Goal: Complete application form

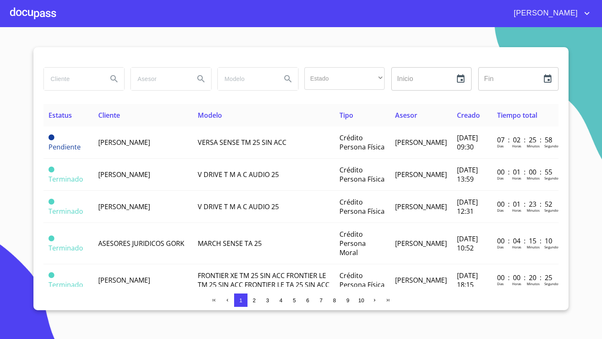
click at [44, 17] on div at bounding box center [33, 13] width 46 height 27
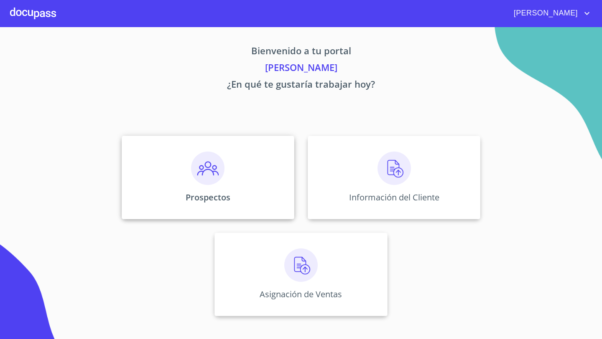
click at [239, 165] on div "Prospectos" at bounding box center [208, 178] width 173 height 84
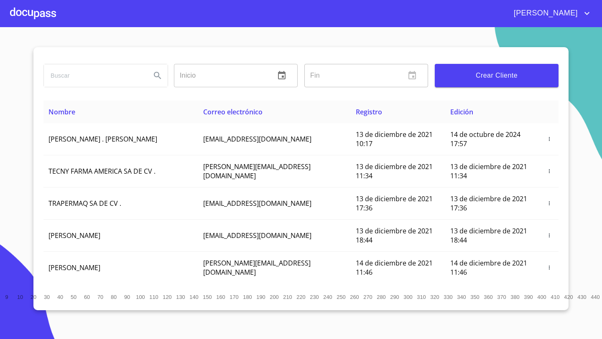
click at [477, 69] on button "Crear Cliente" at bounding box center [497, 75] width 124 height 23
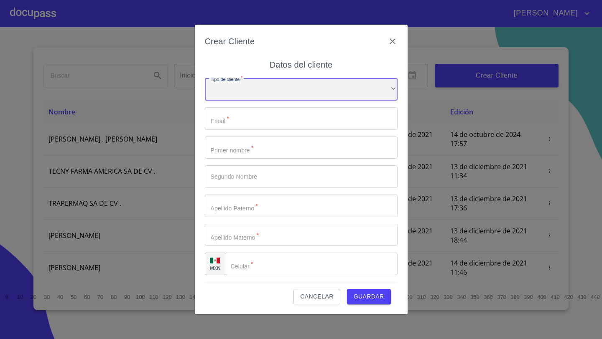
click at [244, 88] on div "​" at bounding box center [301, 89] width 193 height 23
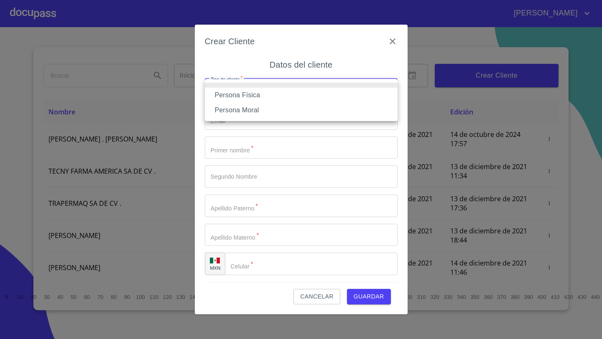
click at [260, 96] on li "Persona Física" at bounding box center [301, 95] width 193 height 15
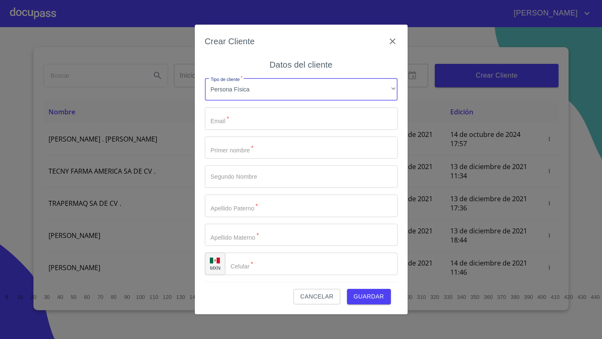
click at [246, 117] on input "Tipo de cliente   *" at bounding box center [301, 118] width 193 height 23
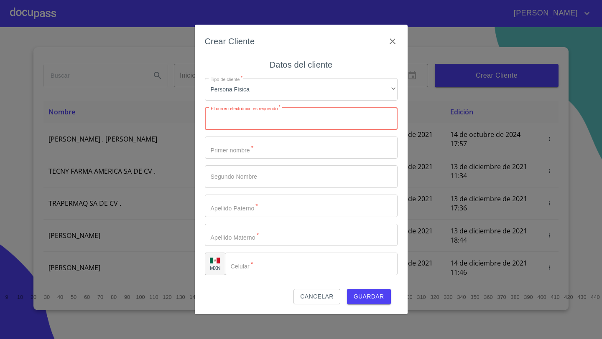
paste input "[EMAIL_ADDRESS][DOMAIN_NAME]"
type input "[EMAIL_ADDRESS][DOMAIN_NAME]"
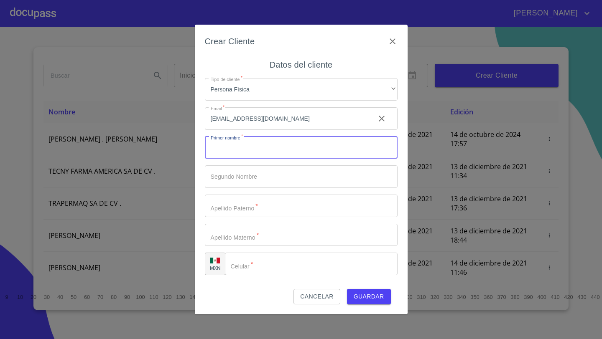
click at [230, 153] on input "Tipo de cliente   *" at bounding box center [301, 148] width 193 height 23
type input "ANA"
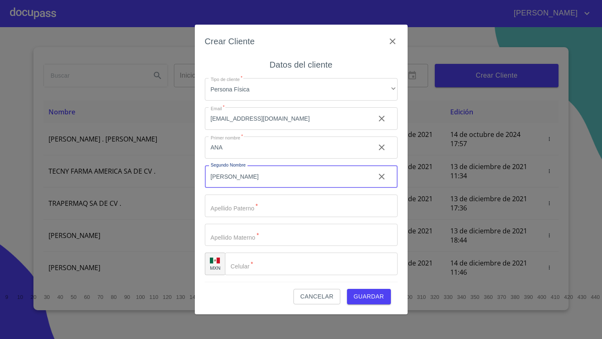
type input "[PERSON_NAME]"
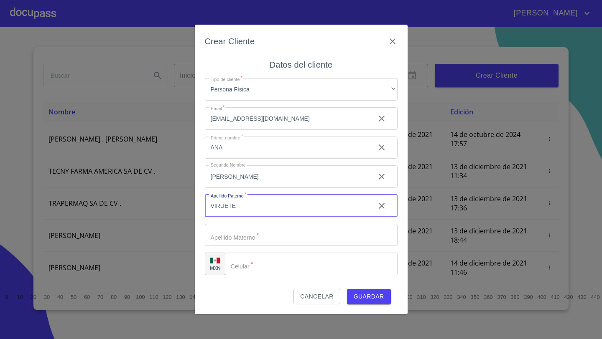
type input "VIRUETE"
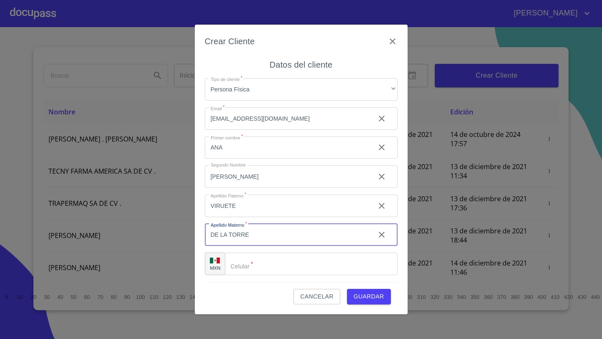
type input "DE LA TORRE"
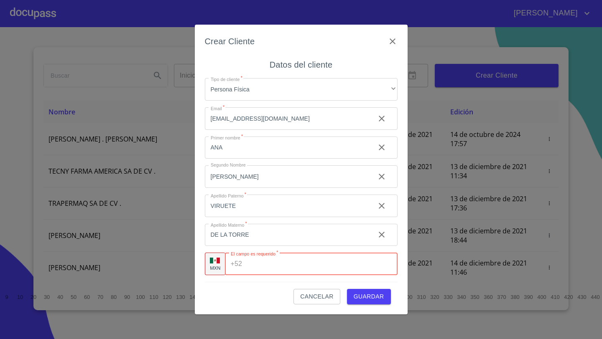
paste input "[PHONE_NUMBER]"
type input "[PHONE_NUMBER]"
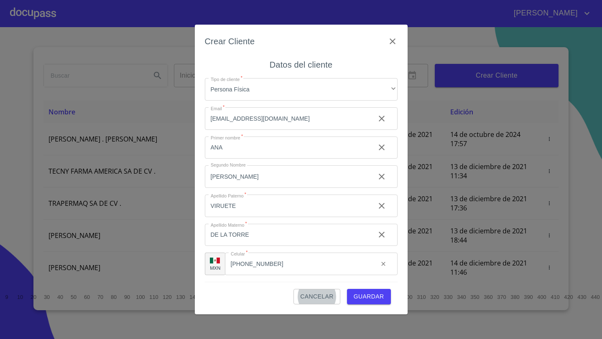
click at [373, 298] on span "Guardar" at bounding box center [368, 297] width 31 height 10
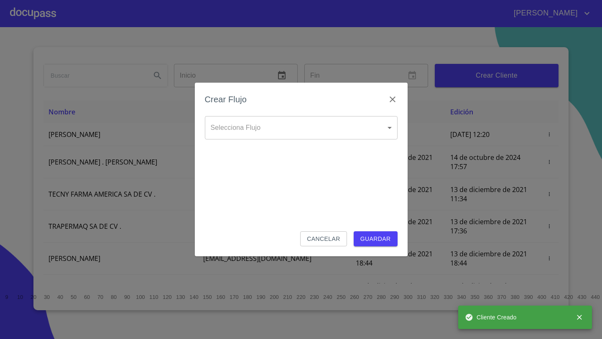
click at [275, 134] on body "[PERSON_NAME] ​ Fin ​ Crear Cliente Nombre Correo electrónico Registro Edición …" at bounding box center [301, 169] width 602 height 339
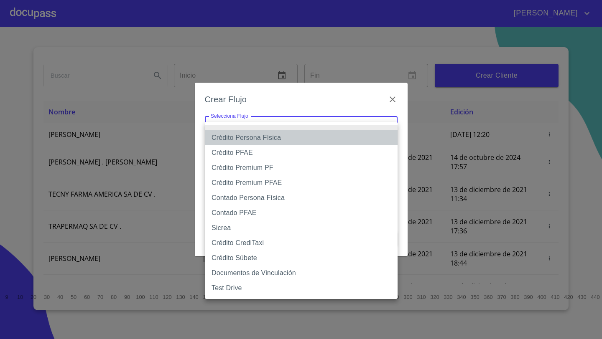
click at [265, 136] on li "Crédito Persona Física" at bounding box center [301, 137] width 193 height 15
type input "61b033e49b8c202ad5bb7912"
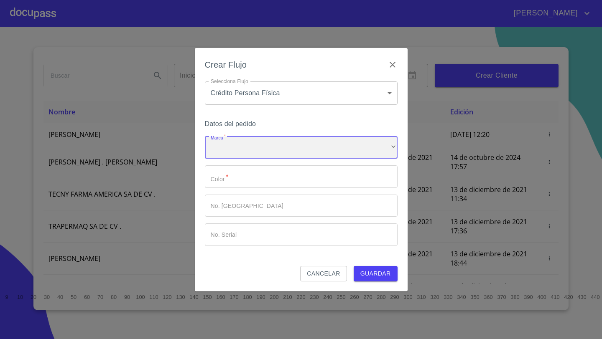
click at [239, 146] on div "​" at bounding box center [301, 148] width 193 height 23
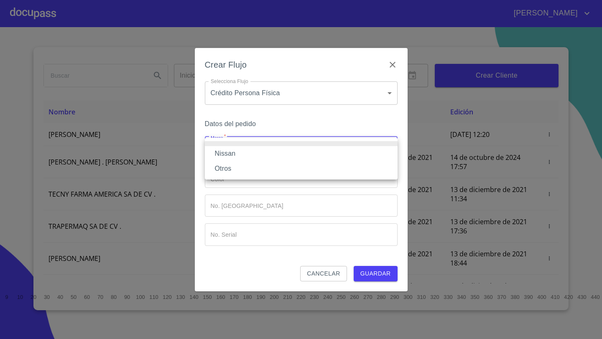
click at [233, 154] on li "Nissan" at bounding box center [301, 153] width 193 height 15
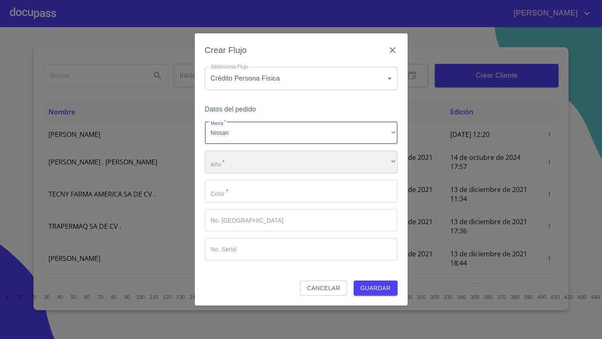
click at [233, 157] on div "​" at bounding box center [301, 162] width 193 height 23
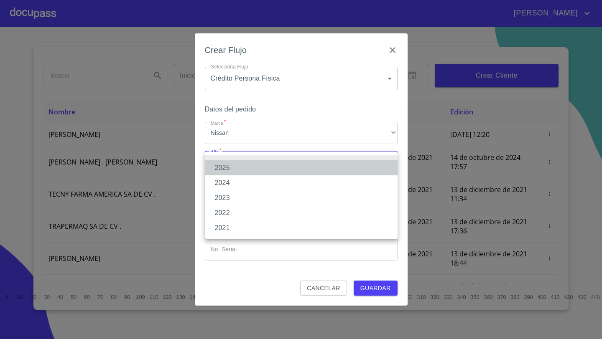
click at [226, 167] on li "2025" at bounding box center [301, 167] width 193 height 15
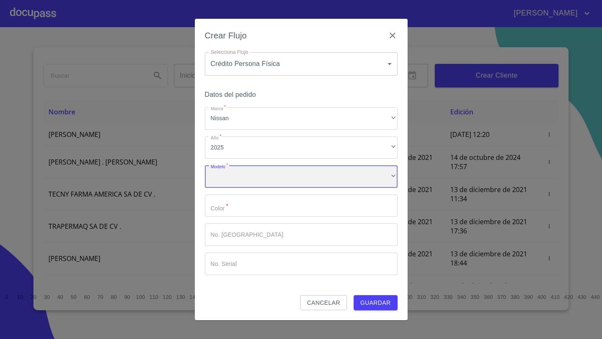
click at [225, 175] on div "​" at bounding box center [301, 176] width 193 height 23
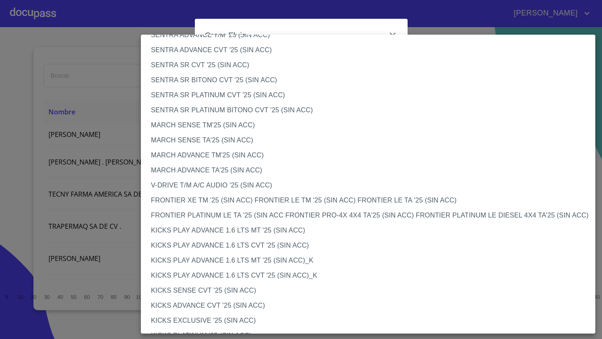
scroll to position [527, 0]
click at [200, 214] on li "FRONTIER PLATINUM LE TA '25 (SIN ACC FRONTIER PRO-4X 4X4 TA'25 (SIN ACC) FRONTI…" at bounding box center [368, 215] width 454 height 15
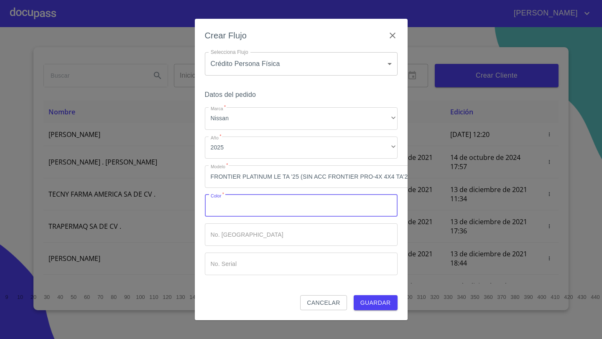
click at [225, 201] on input "Marca   *" at bounding box center [301, 206] width 193 height 23
type input "GRIS [GEOGRAPHIC_DATA]"
click at [369, 303] on span "Guardar" at bounding box center [375, 303] width 31 height 10
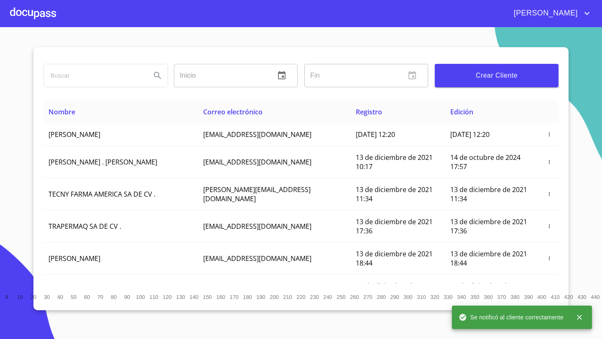
click at [33, 11] on div at bounding box center [33, 13] width 46 height 27
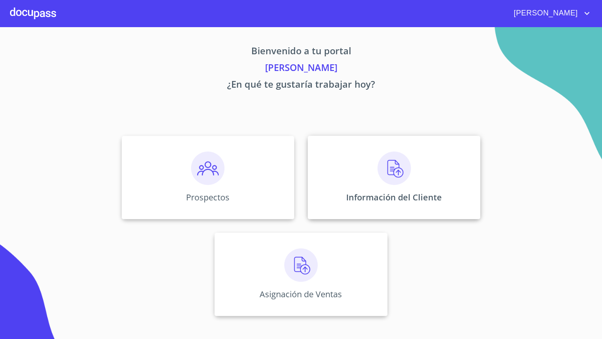
click at [374, 156] on div "Información del Cliente" at bounding box center [394, 178] width 173 height 84
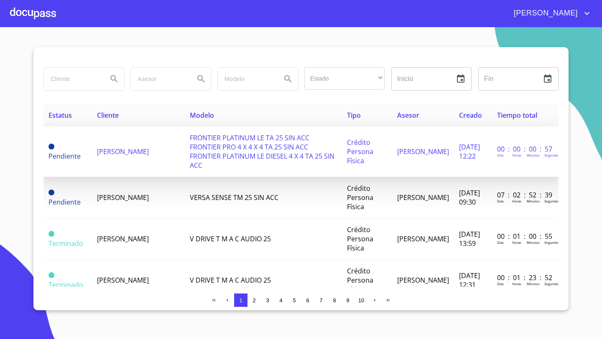
click at [123, 151] on span "[PERSON_NAME]" at bounding box center [123, 151] width 52 height 9
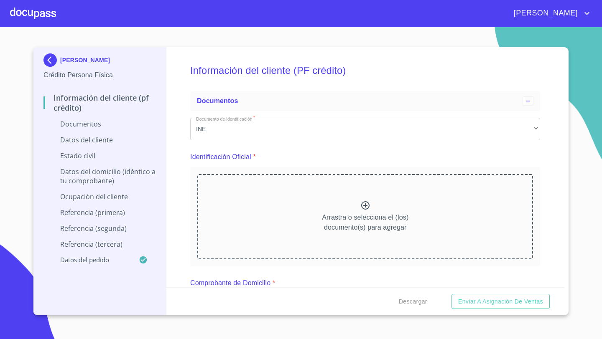
click at [369, 209] on icon at bounding box center [365, 206] width 10 height 10
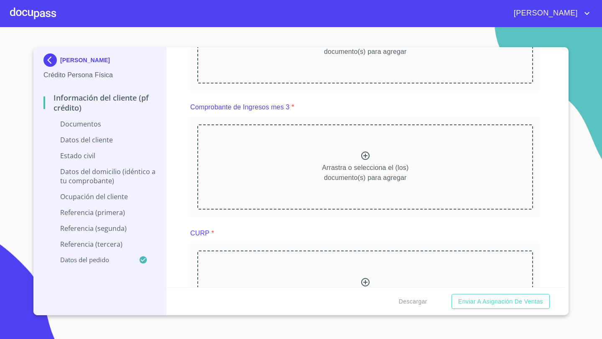
scroll to position [593, 0]
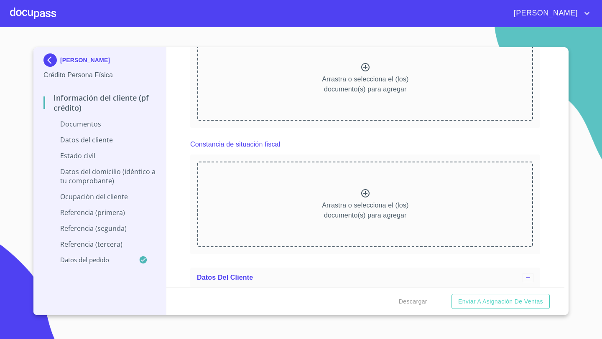
scroll to position [801, 0]
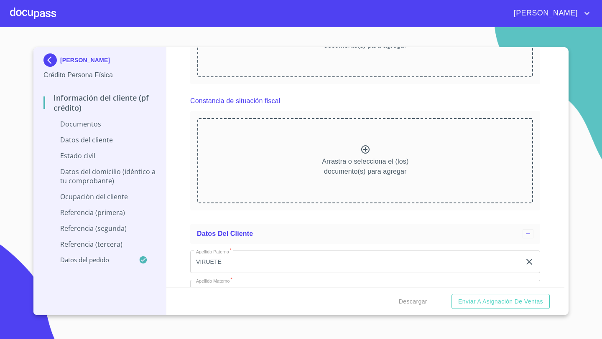
scroll to position [1089, 0]
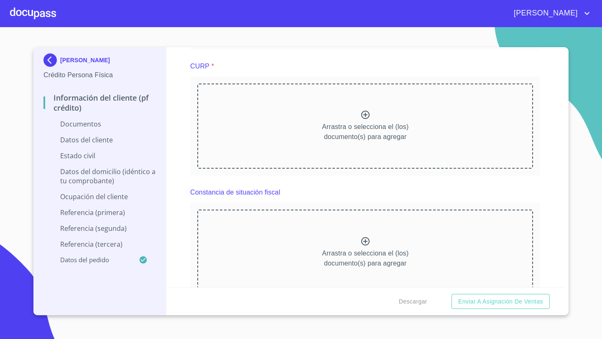
scroll to position [1245, 0]
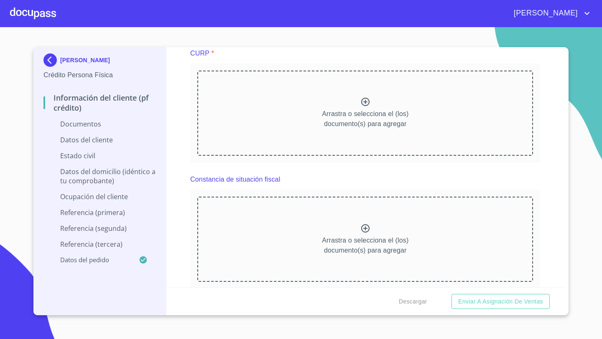
click at [175, 169] on div "Información del cliente (PF crédito) Documentos Documento de identificación   *…" at bounding box center [365, 167] width 398 height 240
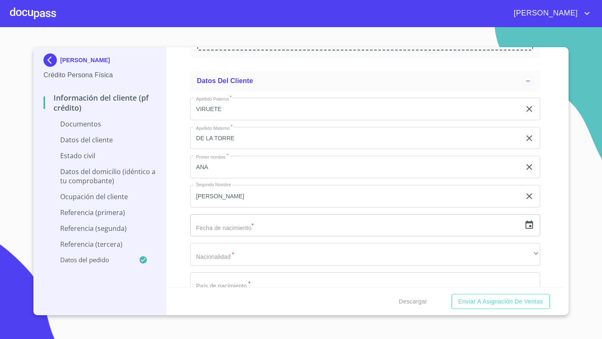
scroll to position [1486, 0]
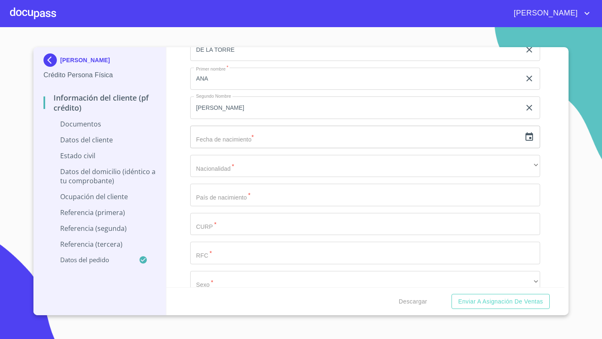
scroll to position [1825, 0]
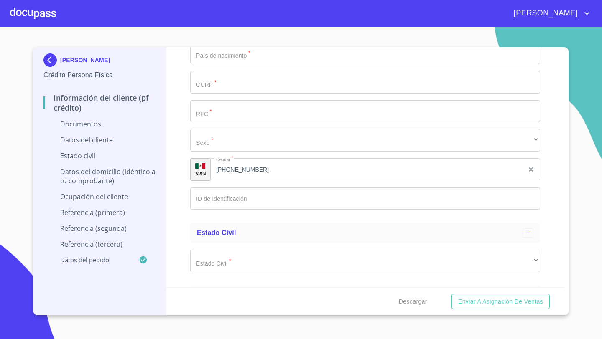
scroll to position [2209, 0]
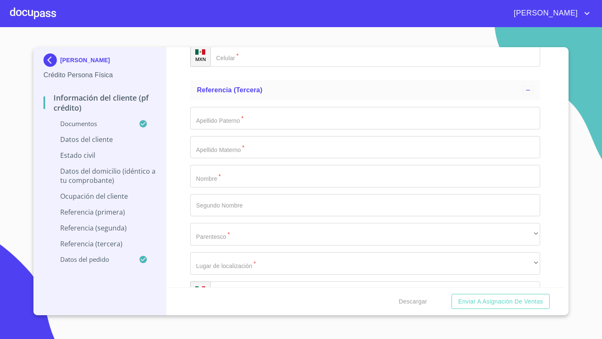
scroll to position [4075, 0]
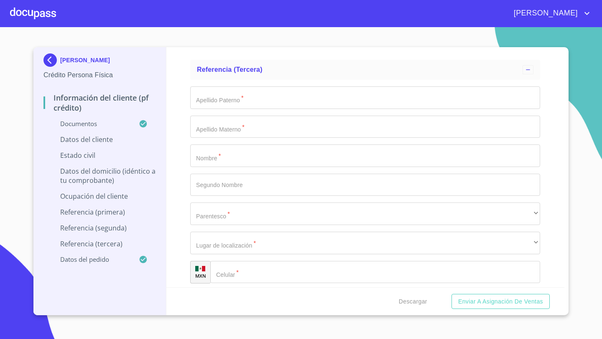
type input "V"
type input "DE LA TORRE"
type input "CUEVAS"
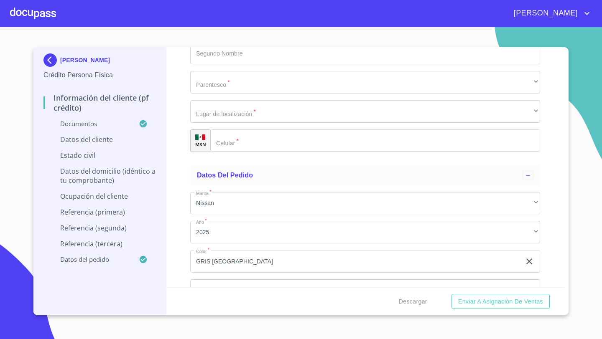
type input "MARISELA"
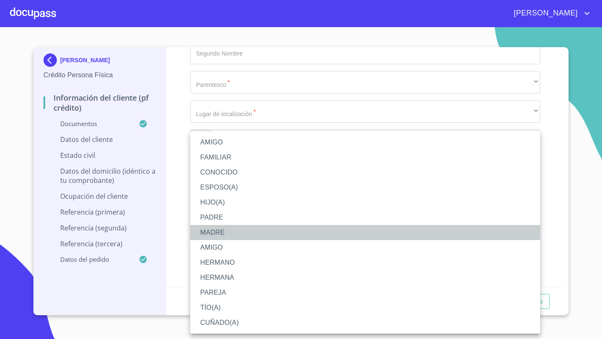
click at [215, 231] on li "MADRE" at bounding box center [365, 232] width 350 height 15
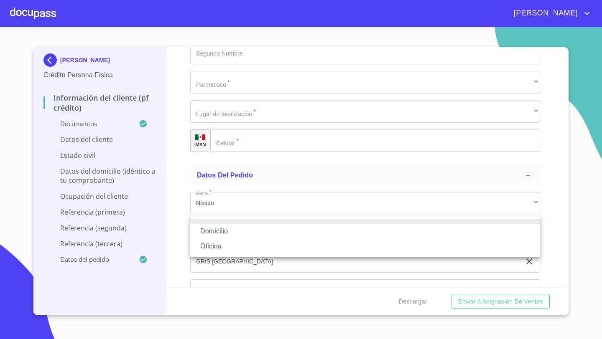
click at [208, 244] on li "Oficina" at bounding box center [365, 246] width 350 height 15
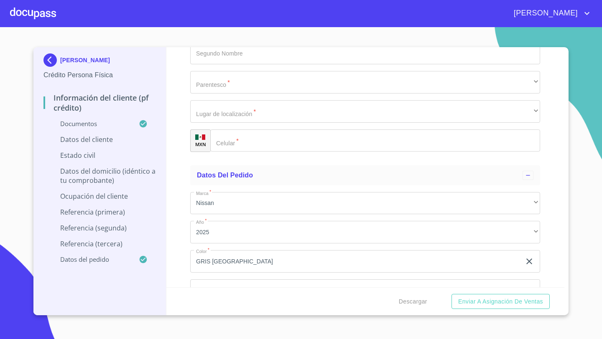
type input "[PHONE_NUMBER]"
click at [172, 179] on div "Información del cliente (PF crédito) Documentos Documento de identificación   *…" at bounding box center [365, 167] width 398 height 240
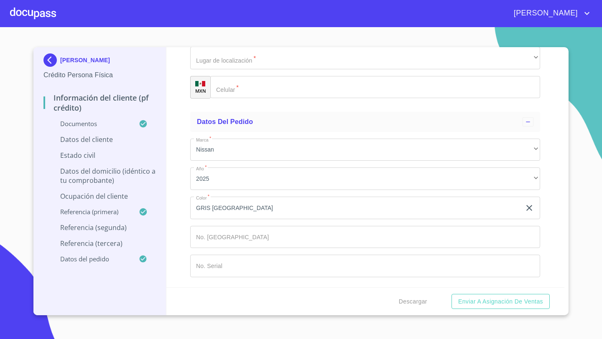
scroll to position [4444, 0]
type input "MONTOYA"
type input "REYES"
type input "[PERSON_NAME]"
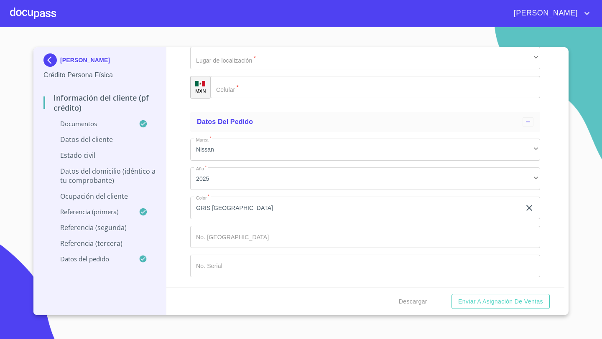
type input "[PERSON_NAME]"
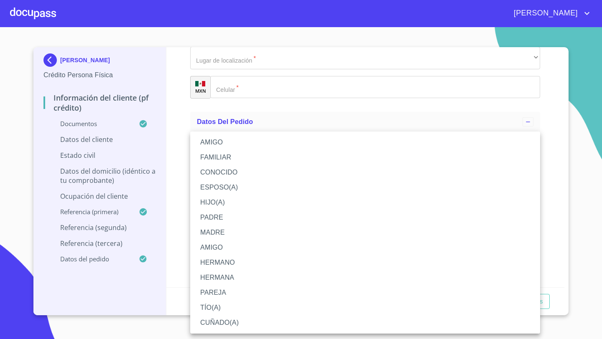
click at [228, 188] on li "ESPOSO(A)" at bounding box center [365, 187] width 350 height 15
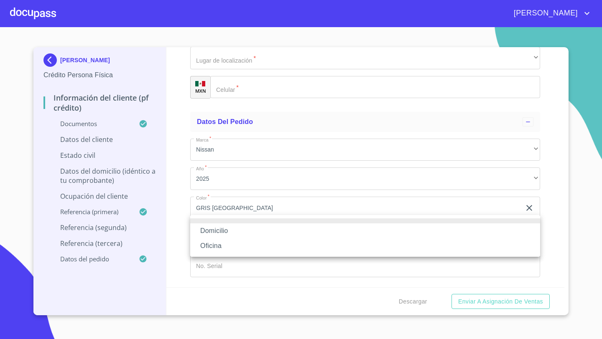
click at [210, 244] on li "Oficina" at bounding box center [365, 246] width 350 height 15
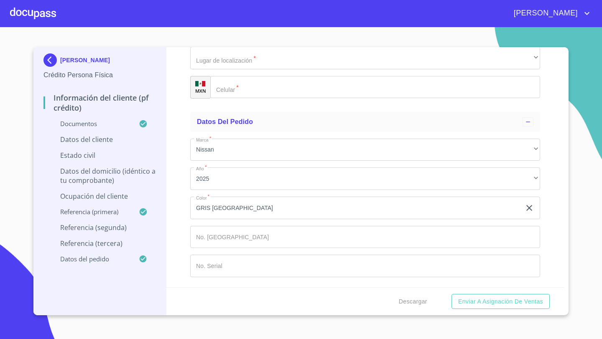
type input "[PHONE_NUMBER]"
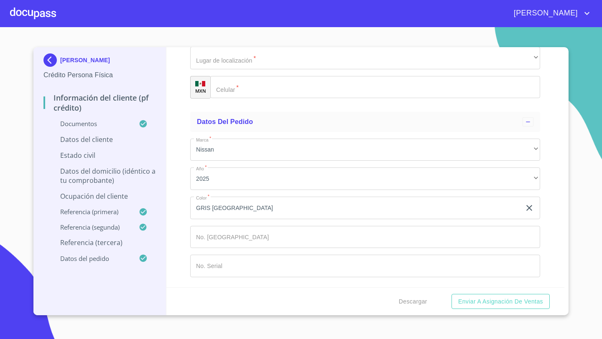
type input "VIRUETE"
type input "E"
type input "DE LA TORRE"
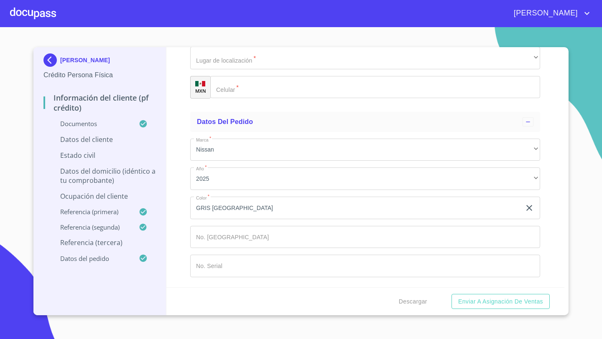
type input "[PERSON_NAME]"
click at [209, 40] on div "​" at bounding box center [365, 29] width 350 height 23
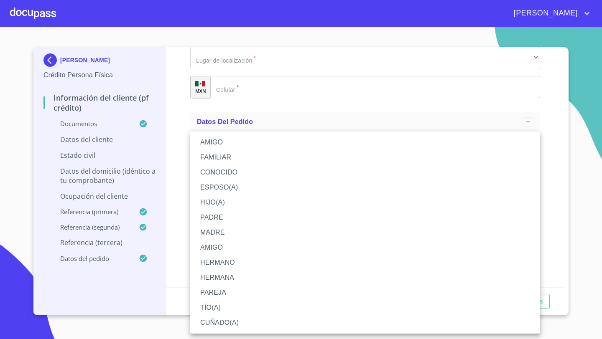
click at [225, 279] on li "HERMANA" at bounding box center [365, 277] width 350 height 15
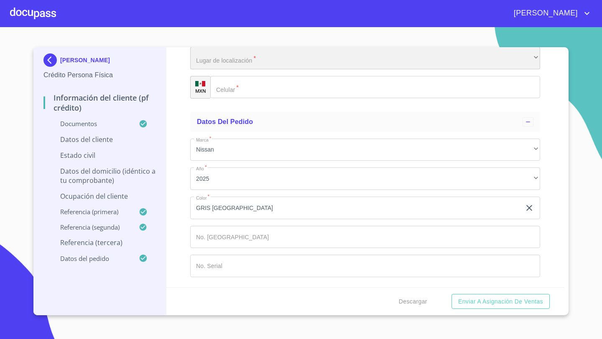
click at [199, 69] on div "​" at bounding box center [365, 58] width 350 height 23
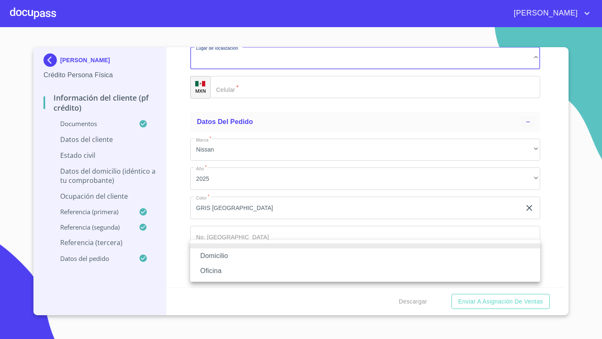
click at [209, 269] on li "Oficina" at bounding box center [365, 271] width 350 height 15
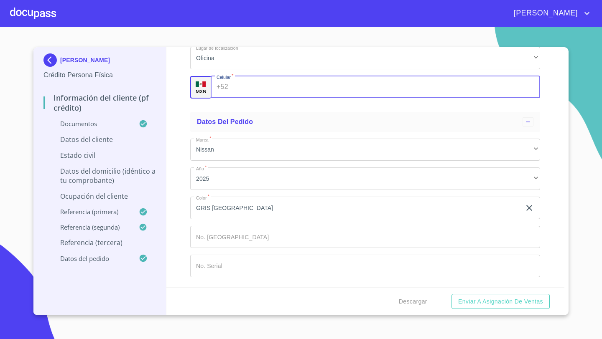
click at [227, 99] on div "+52 ​" at bounding box center [375, 87] width 329 height 23
type input "[PHONE_NUMBER]"
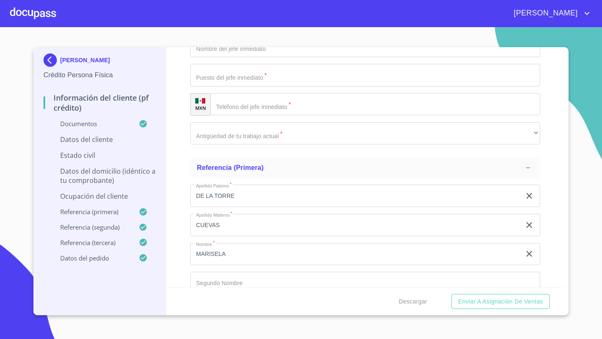
scroll to position [3508, 0]
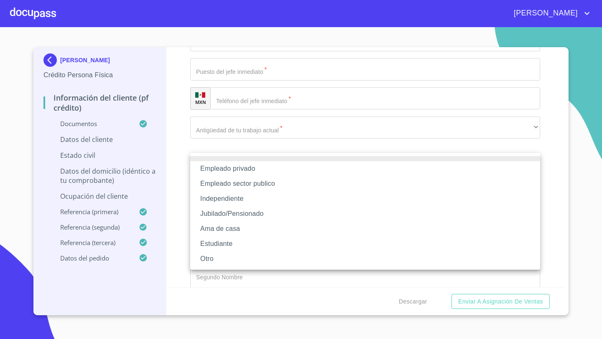
click at [200, 203] on li "Independiente" at bounding box center [365, 198] width 350 height 15
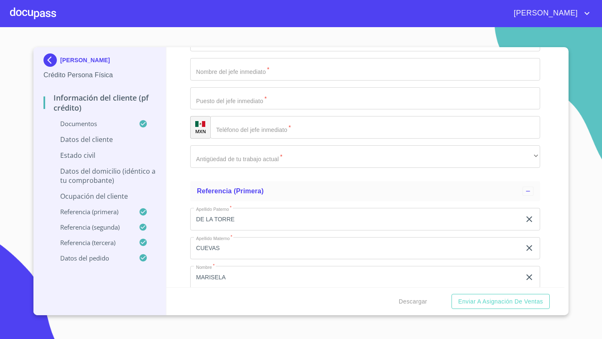
type input "45000"
type input "E"
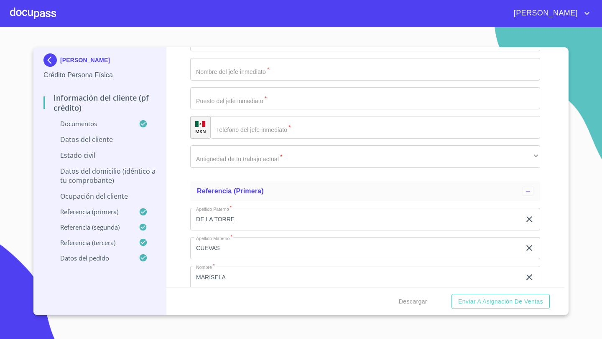
type input "[PERSON_NAME]"
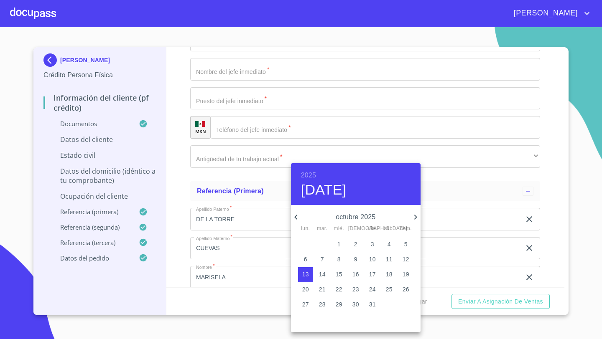
click at [296, 219] on icon "button" at bounding box center [296, 217] width 10 height 10
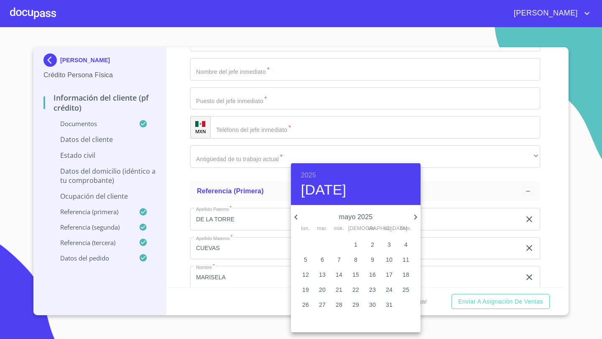
click at [296, 219] on icon "button" at bounding box center [296, 217] width 10 height 10
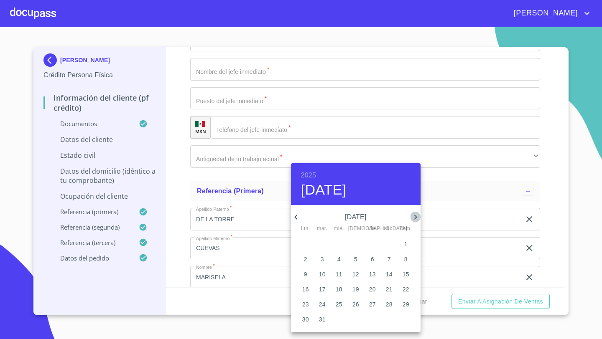
click at [414, 218] on icon "button" at bounding box center [415, 217] width 10 height 10
click at [416, 215] on icon "button" at bounding box center [415, 217] width 10 height 10
click at [339, 254] on button "5" at bounding box center [338, 259] width 15 height 15
click at [308, 175] on h6 "2025" at bounding box center [308, 176] width 15 height 12
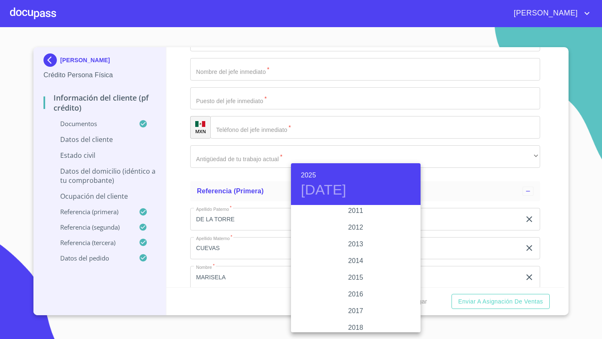
scroll to position [1444, 0]
click at [361, 292] on div "2016" at bounding box center [356, 292] width 130 height 17
type input "5 de feb. de 2016"
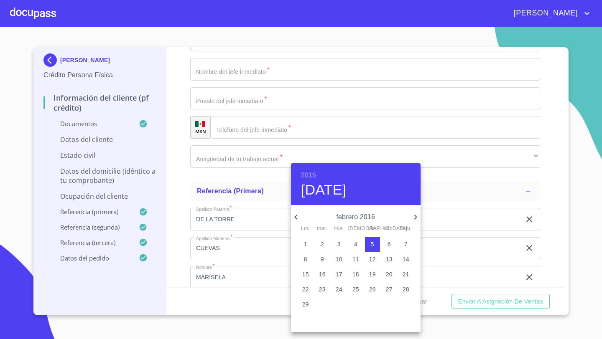
click at [173, 236] on div at bounding box center [301, 169] width 602 height 339
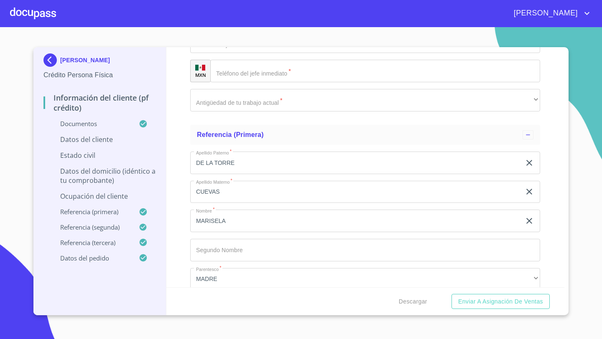
scroll to position [3592, 0]
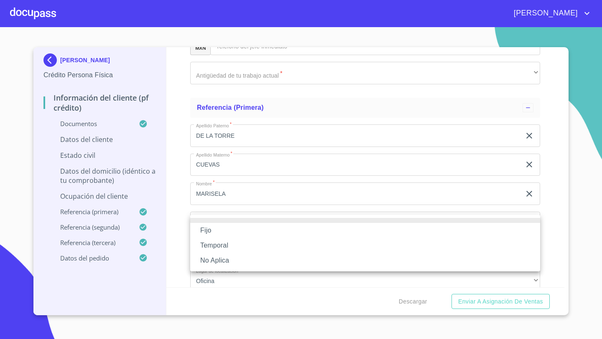
click at [212, 230] on li "Fijo" at bounding box center [365, 230] width 350 height 15
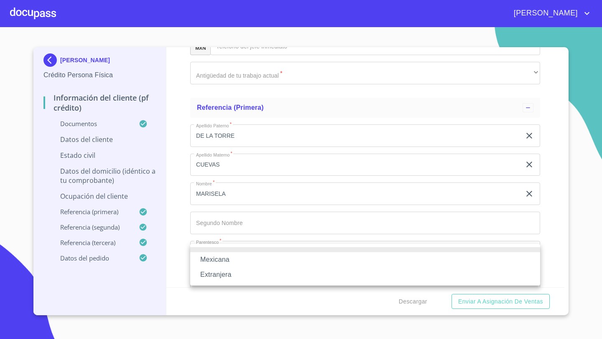
click at [209, 258] on li "Mexicana" at bounding box center [365, 259] width 350 height 15
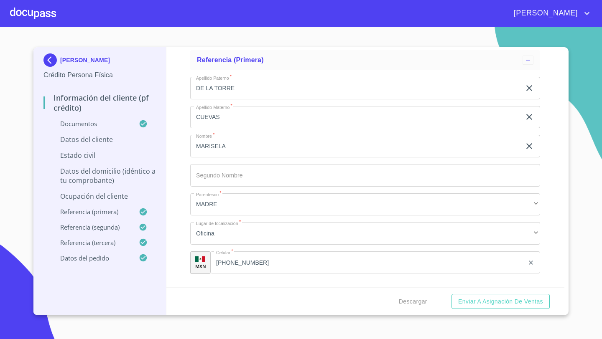
scroll to position [3658, 0]
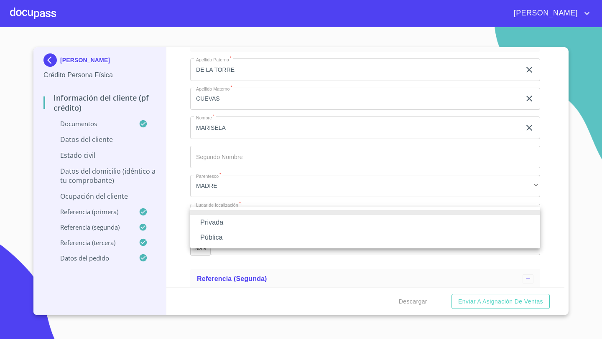
click at [211, 224] on li "Privada" at bounding box center [365, 222] width 350 height 15
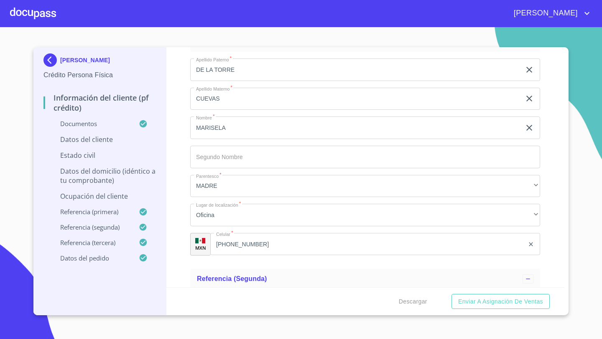
type input "ENFERMERA PARTICULAR"
drag, startPoint x: 278, startPoint y: 131, endPoint x: 196, endPoint y: 131, distance: 82.7
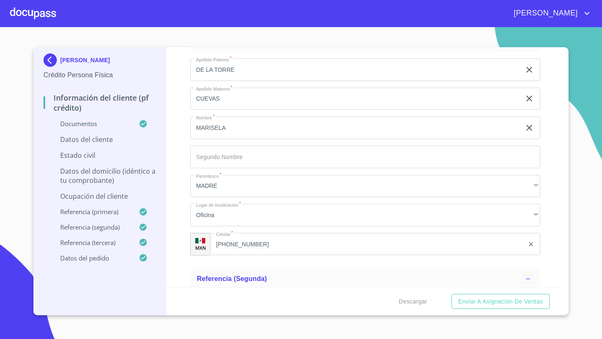
paste input "ENFERMERA PARTICULAR"
type input "ENFERMERA PARTICULAR"
paste input "[PHONE_NUMBER]"
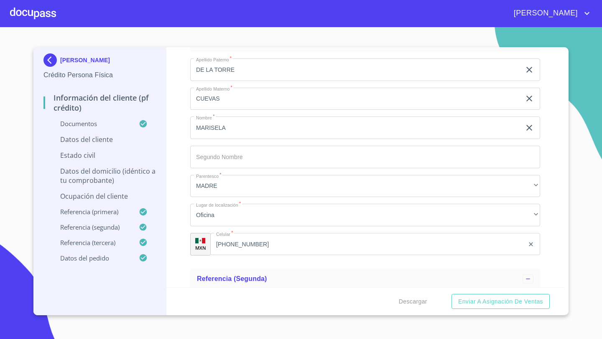
type input "[PHONE_NUMBER]"
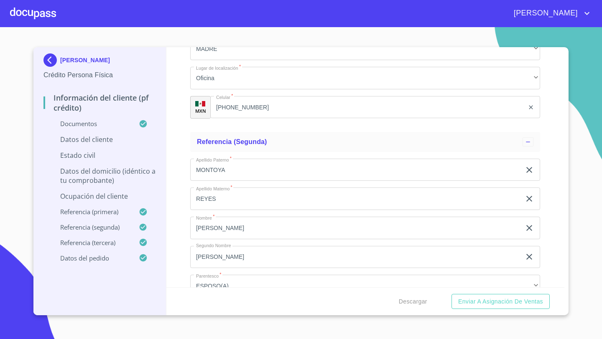
type input "SAN TA ABRIELA"
type input "42"
type input "S"
type input "RESIDENCIAL [GEOGRAPHIC_DATA]"
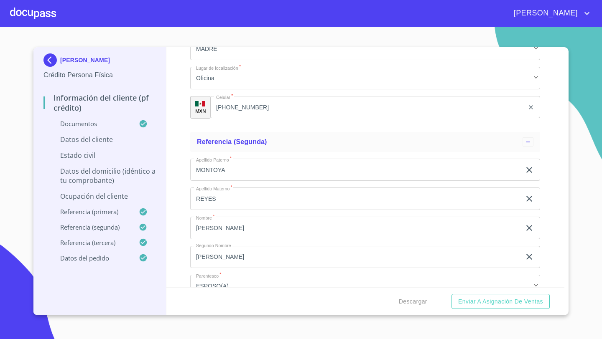
scroll to position [3802, 0]
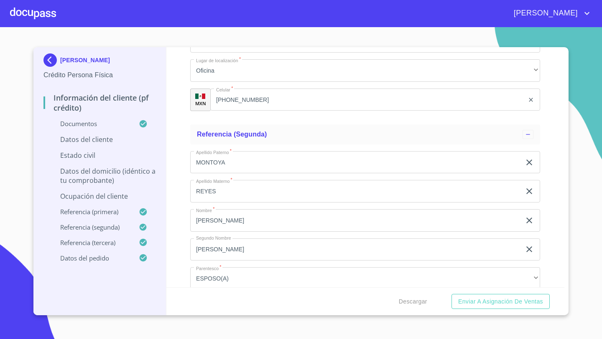
type input "45650"
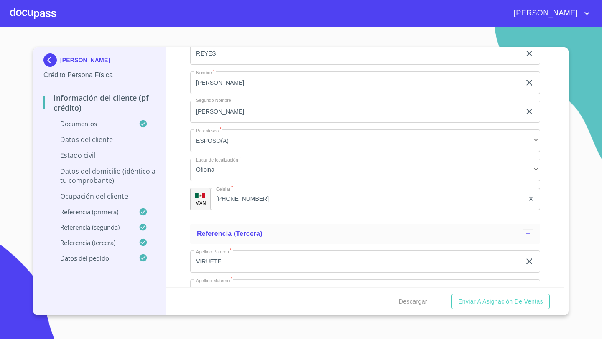
type input "TLAJOMULCO DE ZXUÑIGA"
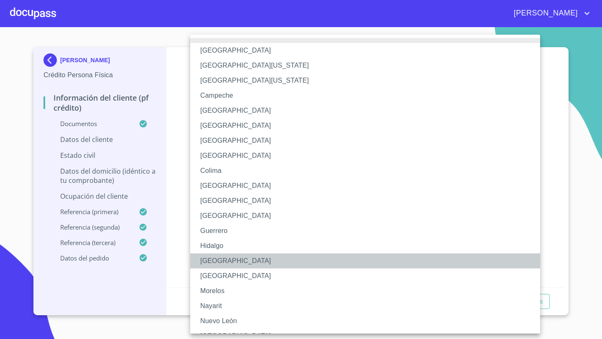
click at [214, 257] on li "[GEOGRAPHIC_DATA]" at bounding box center [365, 261] width 350 height 15
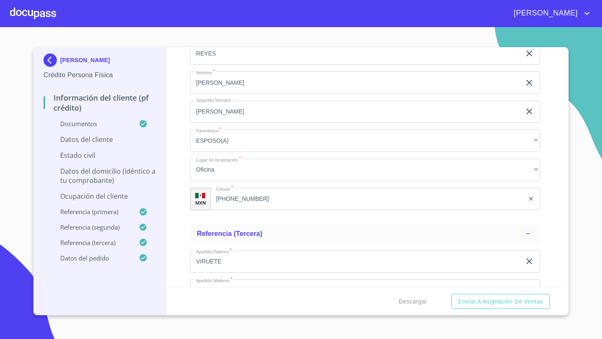
type input "INDEPENDIENTE"
type input "PROPIETARIO"
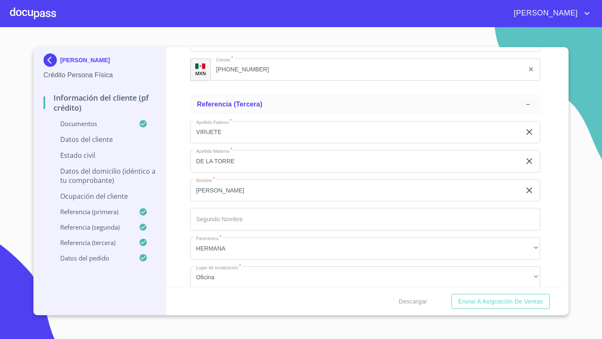
scroll to position [4072, 0]
paste input "[PHONE_NUMBER]"
type input "[PHONE_NUMBER]"
click at [171, 156] on div "Información del cliente (PF crédito) Documentos Documento de identificación   *…" at bounding box center [365, 167] width 398 height 240
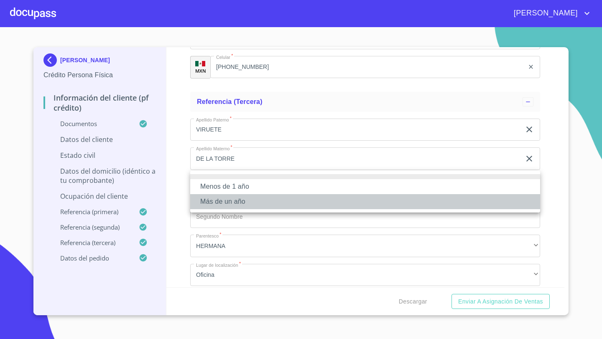
click at [216, 202] on li "Más de un año" at bounding box center [365, 201] width 350 height 15
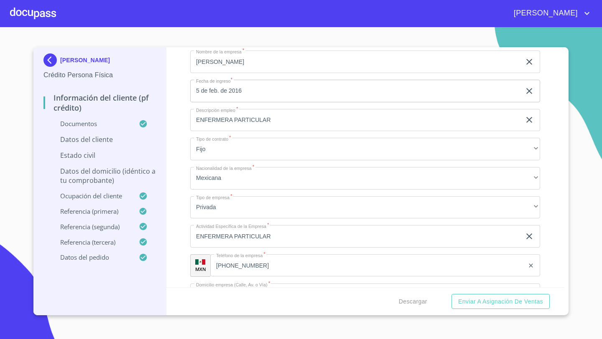
scroll to position [3091, 0]
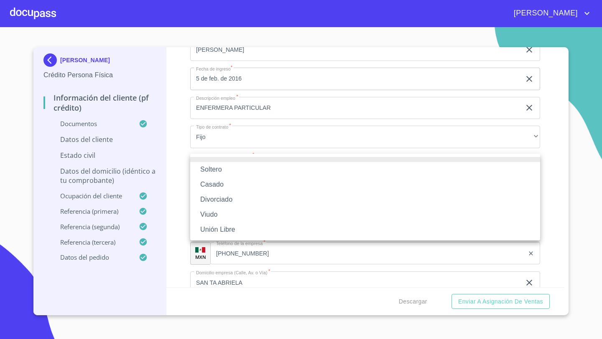
click at [207, 170] on li "Soltero" at bounding box center [365, 169] width 350 height 15
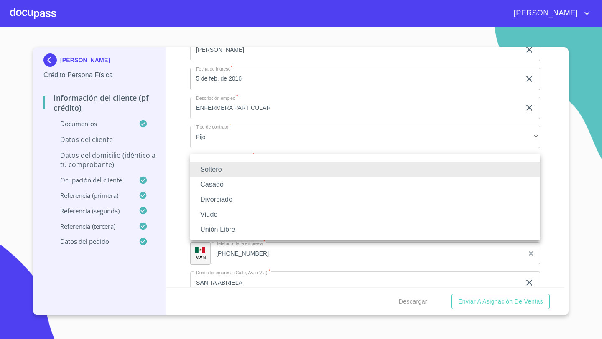
click at [219, 186] on li "Casado" at bounding box center [365, 184] width 350 height 15
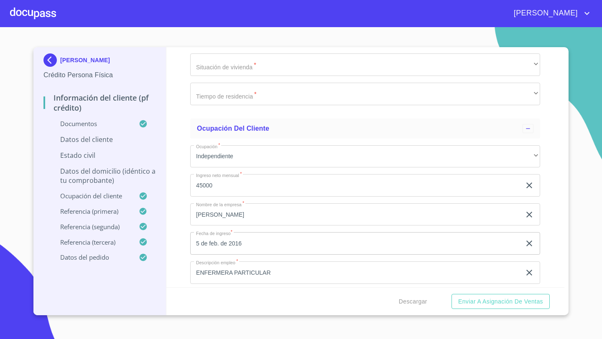
scroll to position [3136, 0]
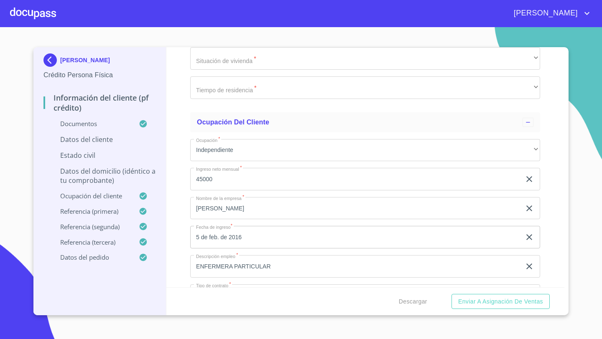
type input "MONTOYA"
type input "REYES"
type input "[PERSON_NAME]"
type input "D"
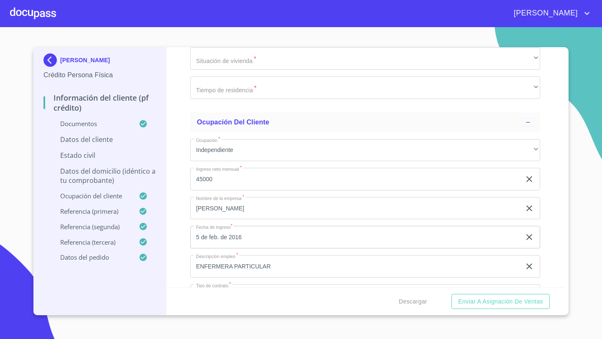
type input "[PERSON_NAME]"
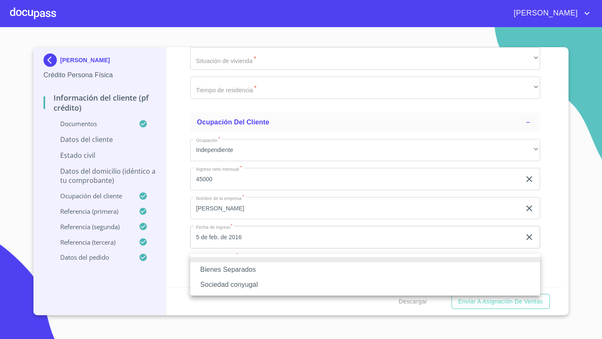
click at [232, 268] on li "Bienes Separados" at bounding box center [365, 269] width 350 height 15
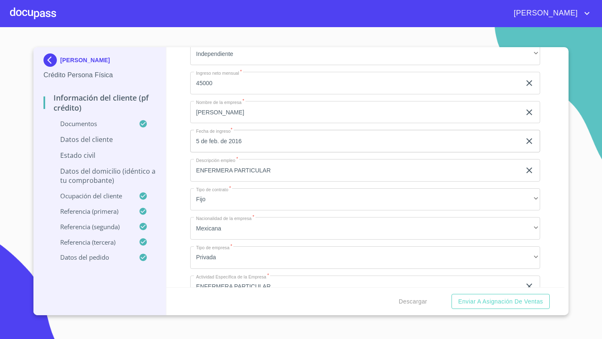
scroll to position [3291, 0]
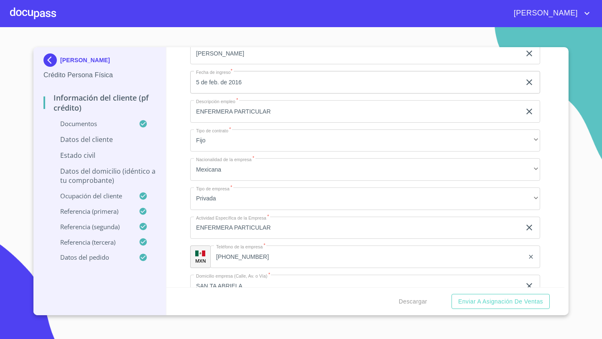
type input "0"
click at [180, 196] on div "Información del cliente (PF crédito) Documentos Documento de identificación   *…" at bounding box center [365, 167] width 398 height 240
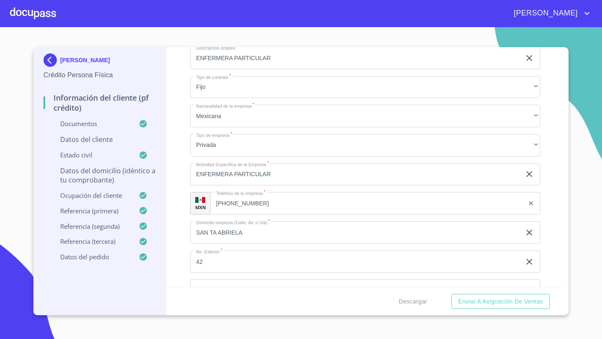
scroll to position [3357, 0]
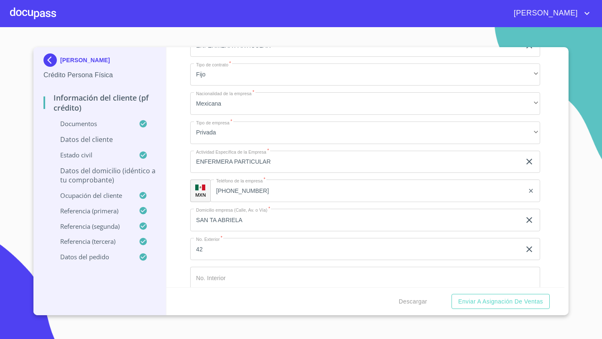
type input "SANTA GABREILA"
type input "42"
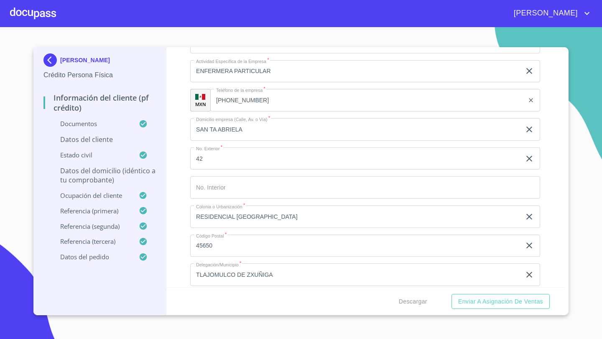
scroll to position [3448, 0]
type input "s"
type input "SAN FERNANDO Y SAN PAULA"
type input "[GEOGRAPHIC_DATA]"
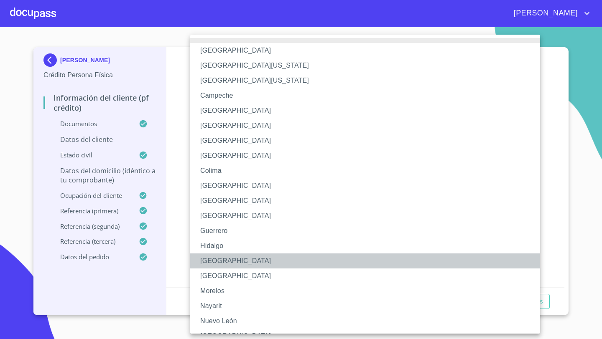
click at [210, 257] on li "[GEOGRAPHIC_DATA]" at bounding box center [365, 261] width 350 height 15
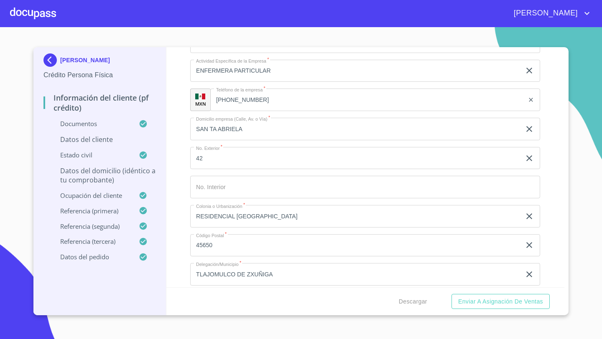
type input "TLAJOMULCO DE ZUÑIGA"
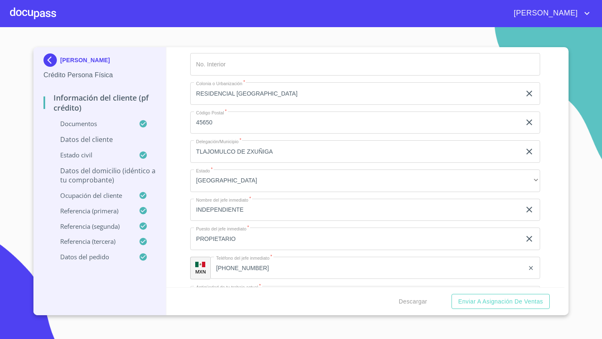
scroll to position [3579, 0]
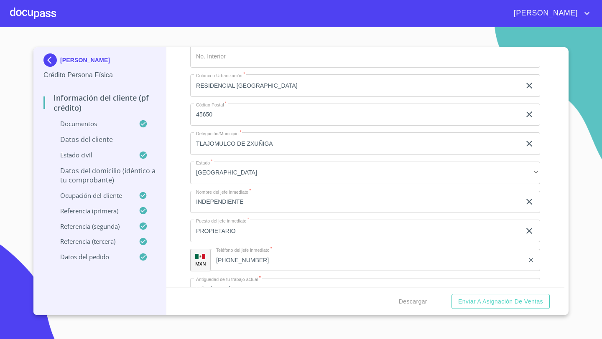
type input "RESIDENCIAL [GEOGRAPHIC_DATA]"
type input "45650"
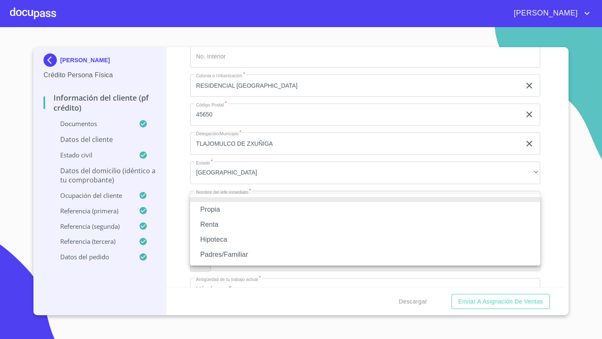
click at [208, 209] on li "Propia" at bounding box center [365, 209] width 350 height 15
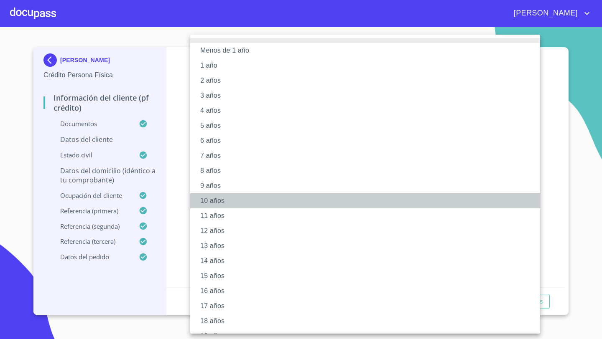
click at [207, 202] on li "10 años" at bounding box center [365, 200] width 350 height 15
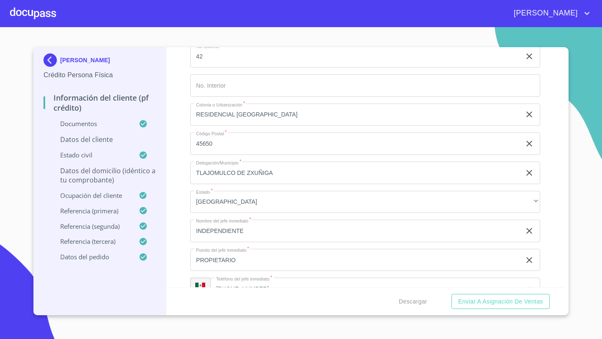
type input "$2,000,000"
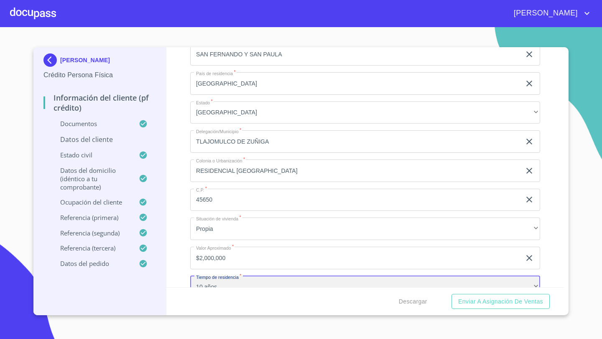
scroll to position [2962, 0]
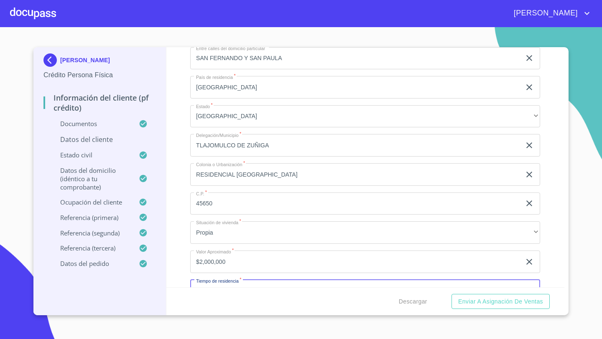
type input "2211881258"
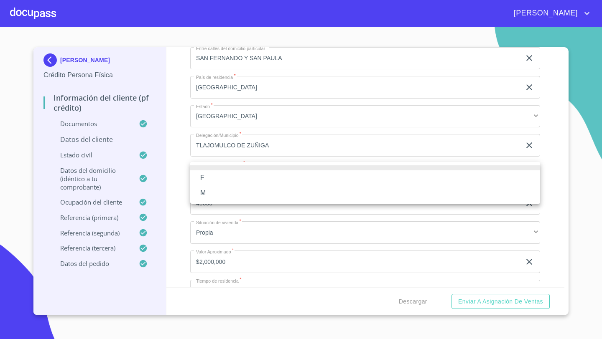
click at [203, 177] on li "F" at bounding box center [365, 177] width 350 height 15
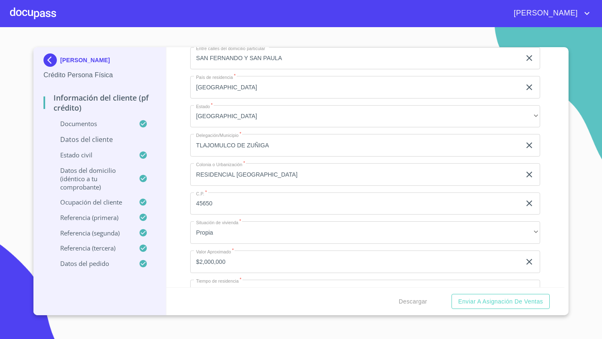
paste input "VITA911106MJCRRN00"
type input "VITA911106MJCRRN00"
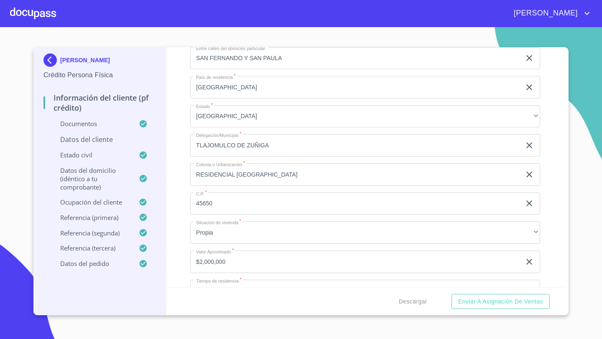
paste input "VITA911106"
type input "VITA911106NJ3"
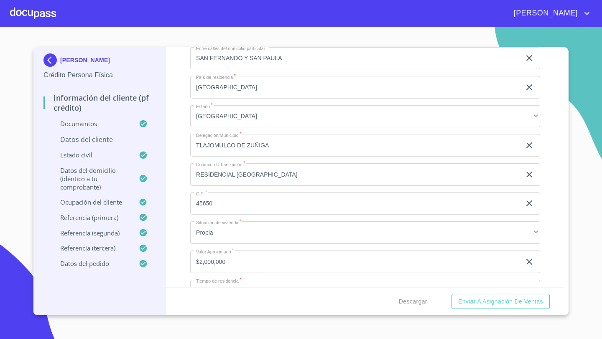
type input "[GEOGRAPHIC_DATA]"
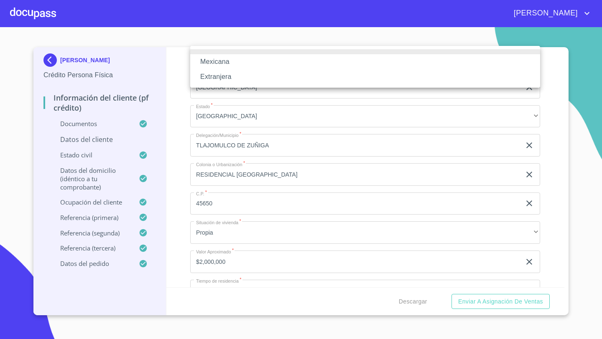
click at [215, 60] on li "Mexicana" at bounding box center [365, 61] width 350 height 15
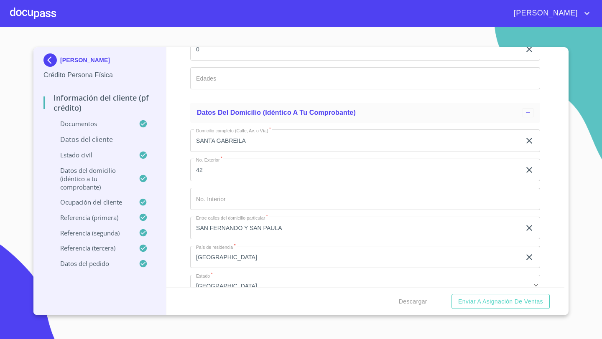
scroll to position [2804, 0]
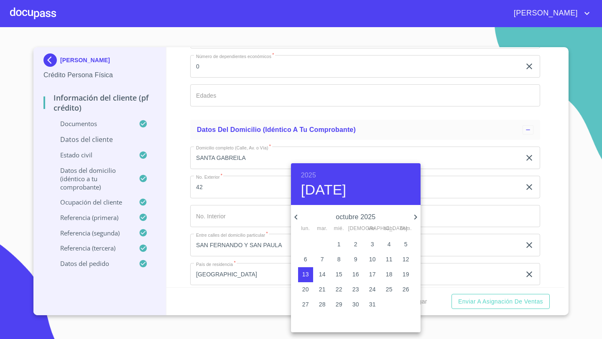
click at [311, 173] on h6 "2025" at bounding box center [308, 176] width 15 height 12
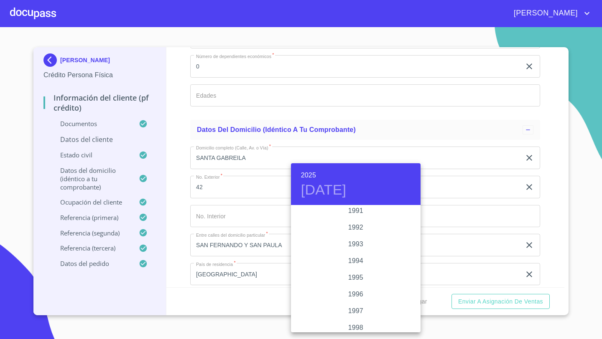
scroll to position [1106, 0]
click at [357, 212] on div "1991" at bounding box center [356, 211] width 130 height 17
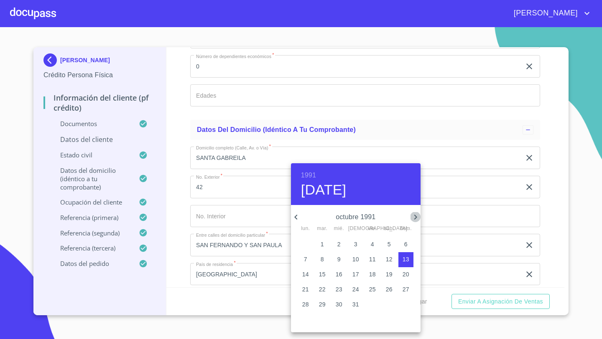
click at [415, 217] on icon "button" at bounding box center [415, 217] width 10 height 10
click at [339, 260] on p "6" at bounding box center [338, 259] width 3 height 8
type input "6 de nov. de 1991"
click at [176, 194] on div at bounding box center [301, 169] width 602 height 339
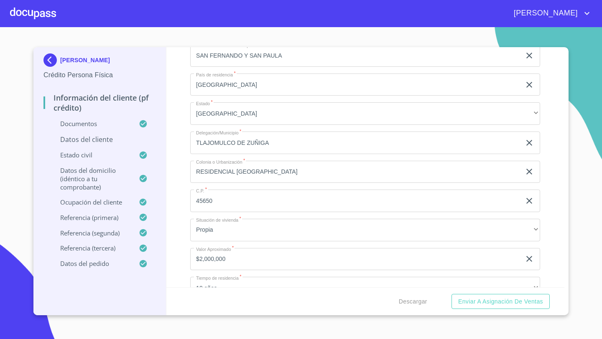
scroll to position [2991, 0]
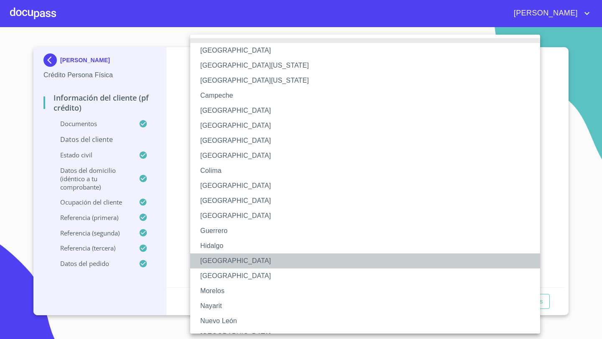
click at [209, 261] on li "[GEOGRAPHIC_DATA]" at bounding box center [365, 261] width 350 height 15
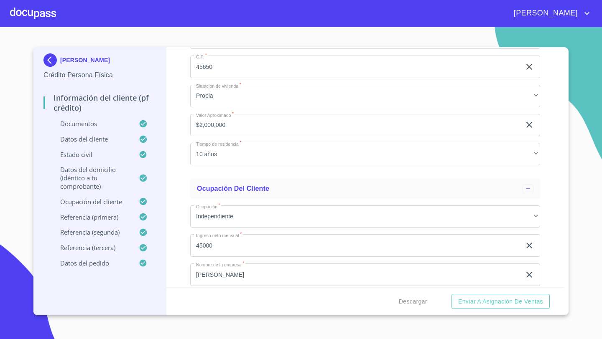
scroll to position [3201, 0]
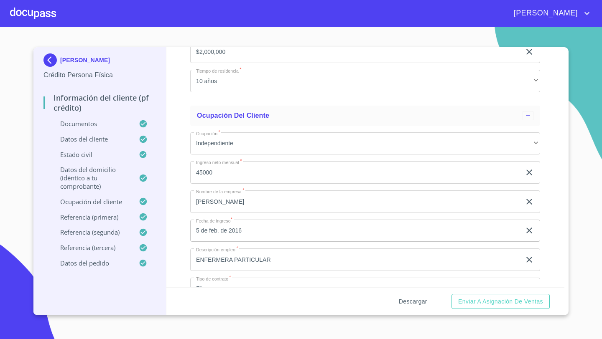
click at [417, 303] on span "Descargar" at bounding box center [413, 302] width 28 height 10
click at [479, 304] on span "Enviar a Asignación de Ventas" at bounding box center [500, 302] width 85 height 10
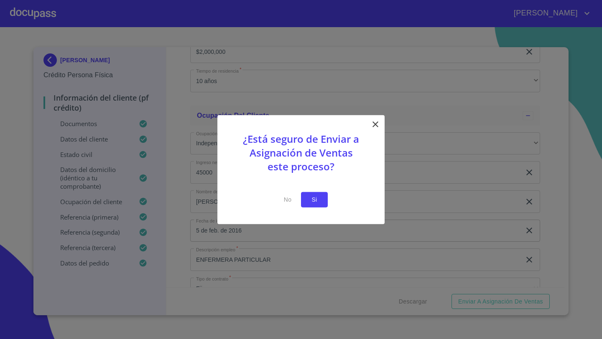
click at [314, 197] on span "Si" at bounding box center [314, 200] width 13 height 10
